Goal: Find specific page/section

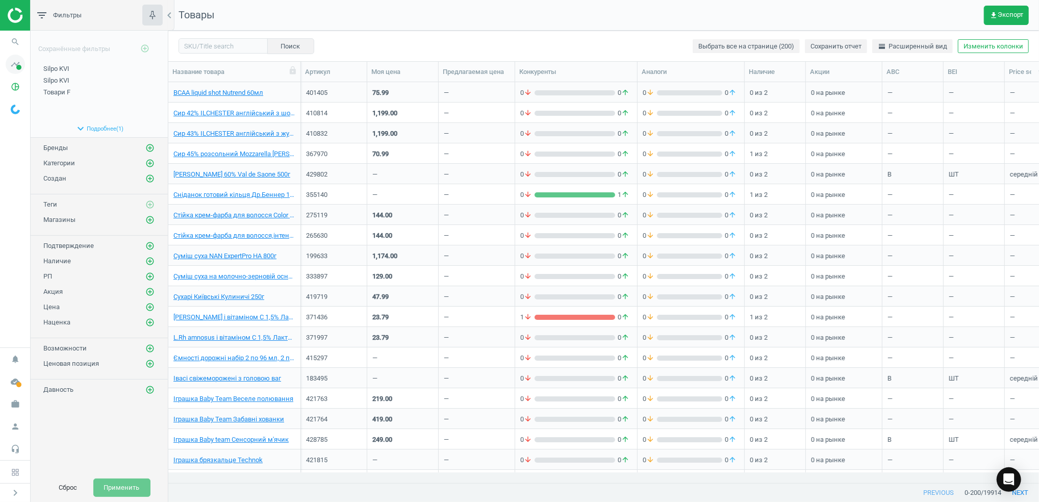
scroll to position [380, 860]
click at [10, 40] on icon "search" at bounding box center [15, 41] width 19 height 19
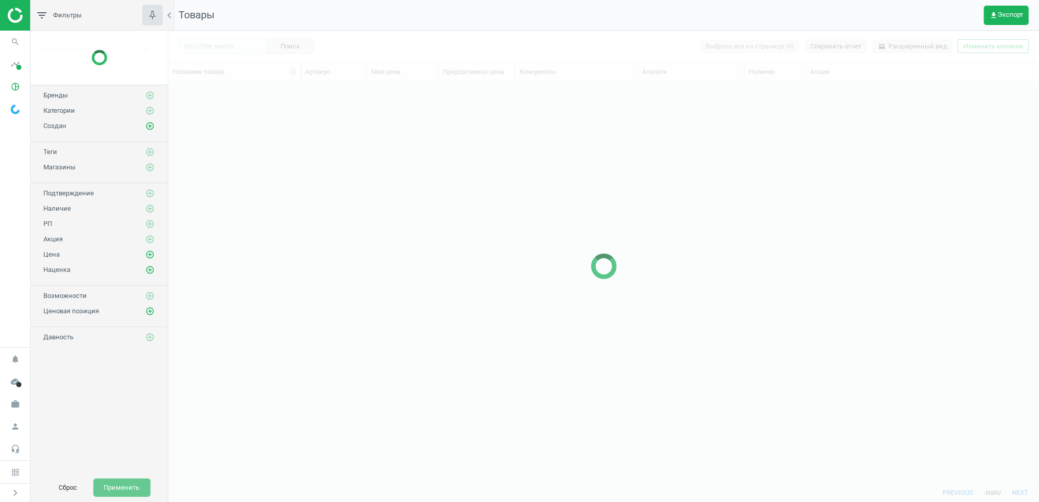
scroll to position [380, 860]
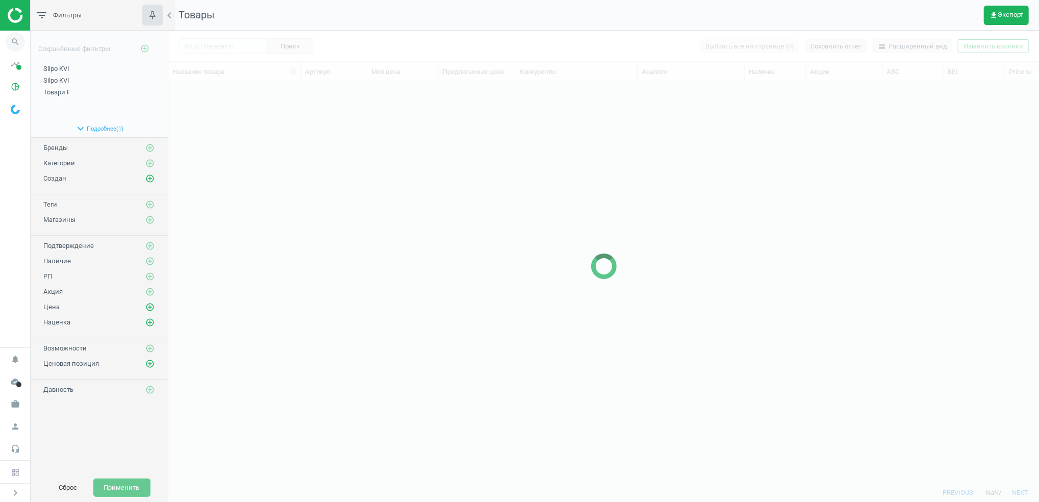
click at [17, 38] on icon "search" at bounding box center [15, 41] width 19 height 19
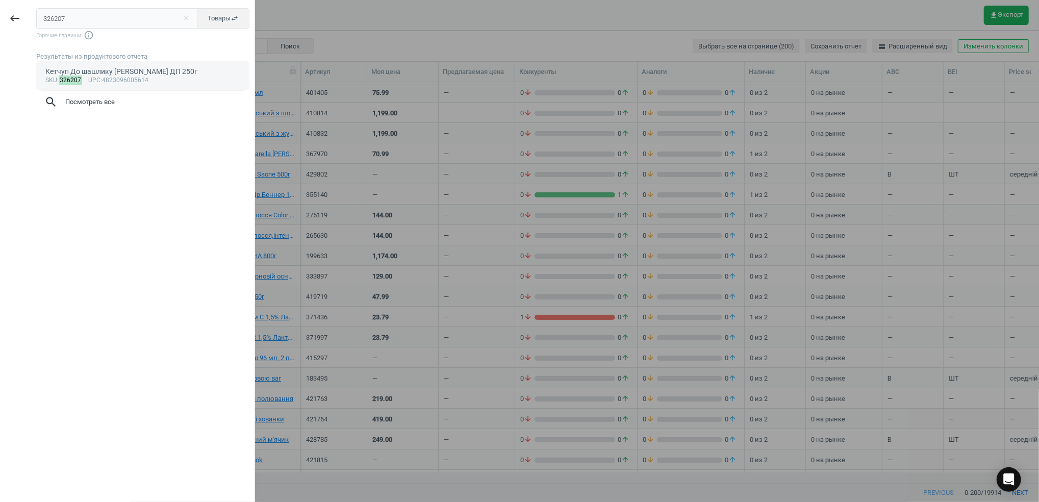
type input "326207"
click at [113, 81] on div "sku : 326207 upc :4823096005614" at bounding box center [142, 81] width 195 height 8
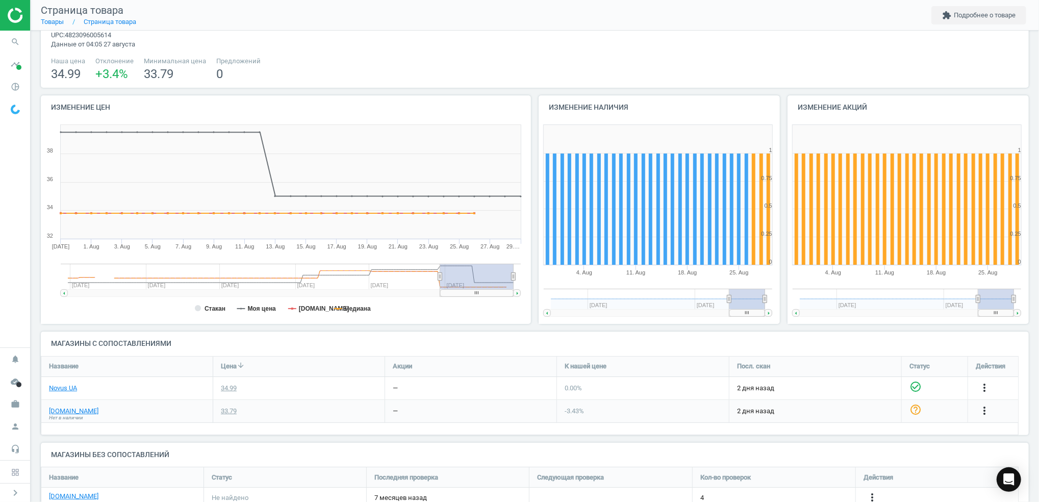
scroll to position [80, 0]
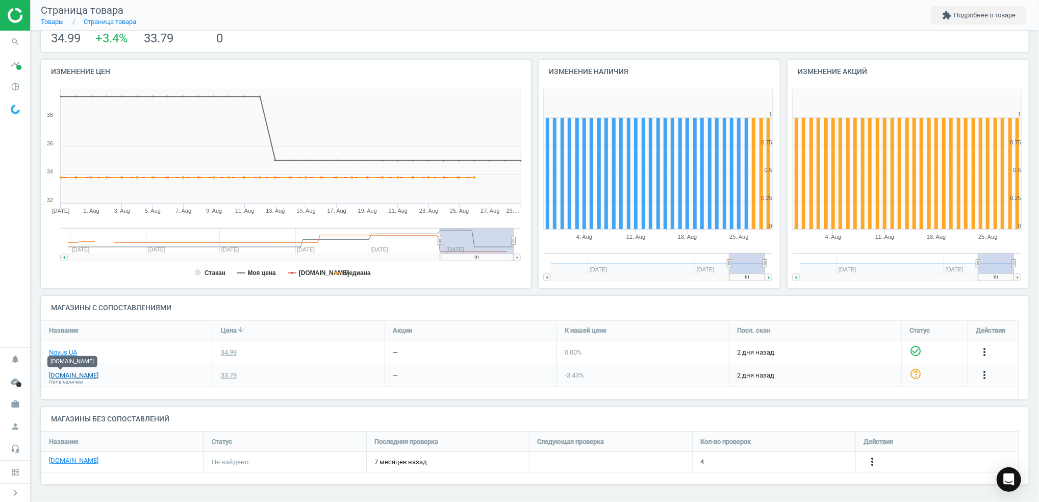
click at [60, 376] on link "[DOMAIN_NAME]" at bounding box center [73, 375] width 49 height 9
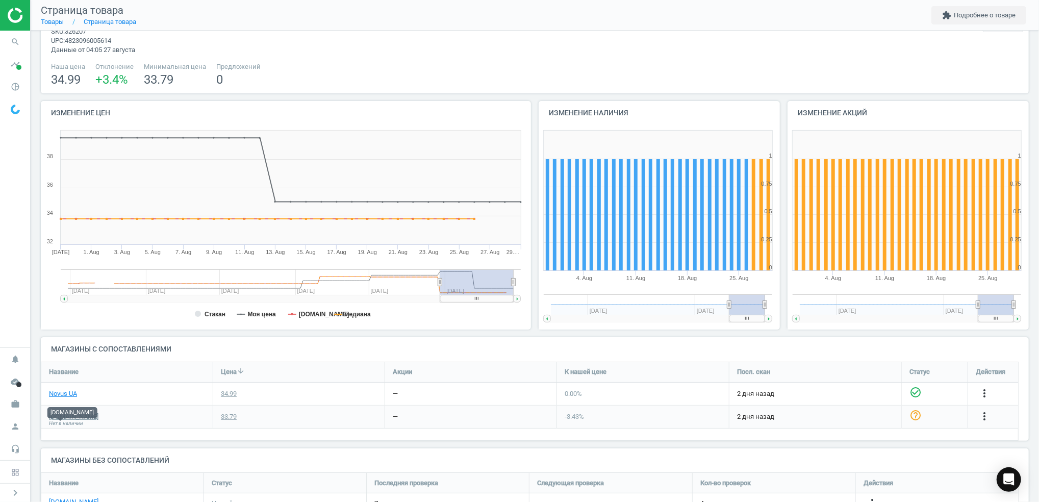
scroll to position [0, 0]
